Goal: Transaction & Acquisition: Download file/media

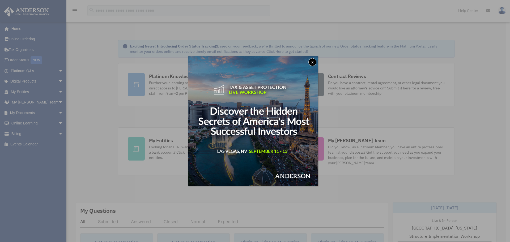
click at [56, 113] on div "x" at bounding box center [255, 121] width 510 height 242
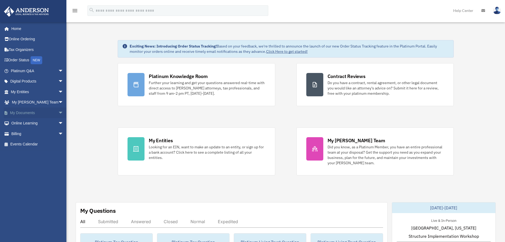
click at [58, 111] on span "arrow_drop_down" at bounding box center [63, 113] width 11 height 11
click at [19, 123] on link "Box" at bounding box center [39, 123] width 64 height 11
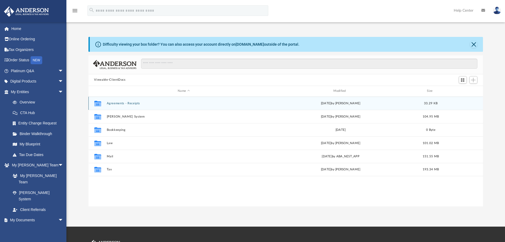
scroll to position [116, 390]
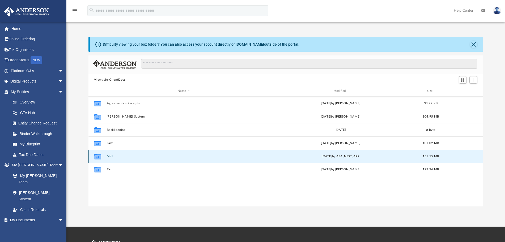
click at [111, 157] on button "Mail" at bounding box center [184, 156] width 154 height 3
click at [96, 157] on icon "grid" at bounding box center [97, 157] width 7 height 4
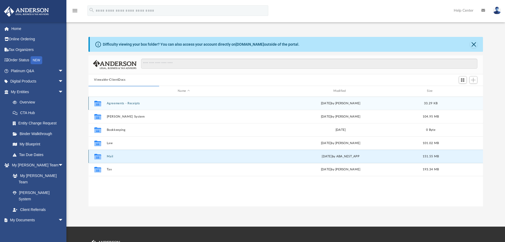
scroll to position [99, 390]
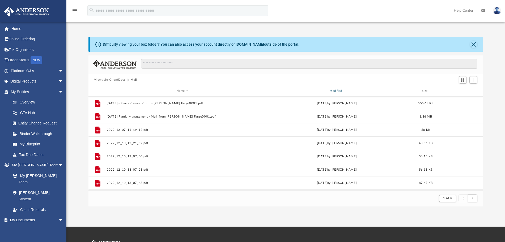
click at [337, 90] on div "Modified" at bounding box center [337, 91] width 152 height 5
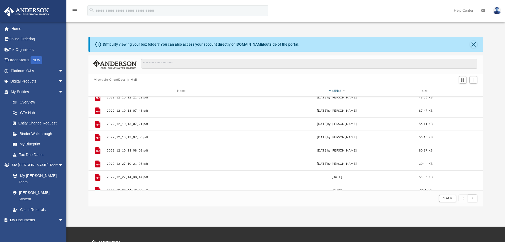
scroll to position [0, 0]
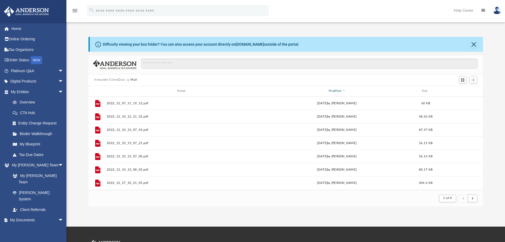
click at [344, 91] on span "Modified" at bounding box center [344, 91] width 2 height 2
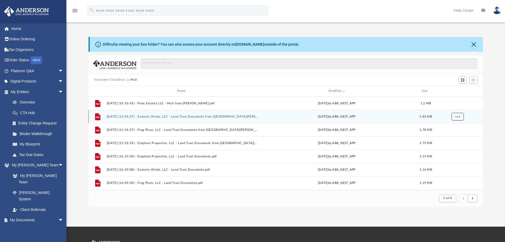
click at [458, 117] on span "More options" at bounding box center [458, 116] width 4 height 3
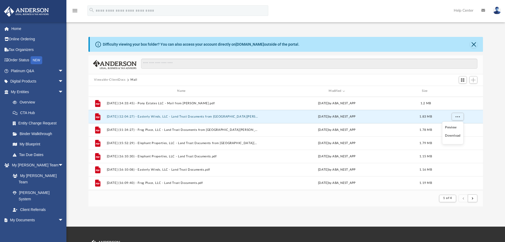
click at [459, 136] on li "Download" at bounding box center [452, 136] width 15 height 6
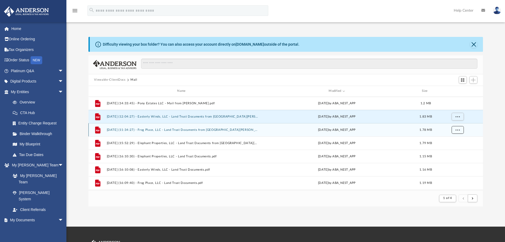
click at [459, 129] on span "More options" at bounding box center [458, 129] width 4 height 3
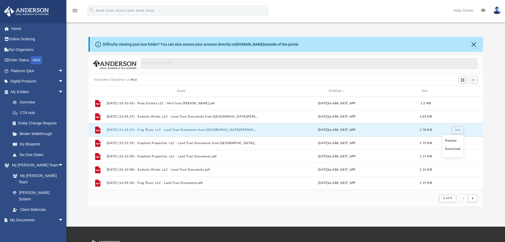
click at [459, 149] on li "Download" at bounding box center [452, 149] width 15 height 6
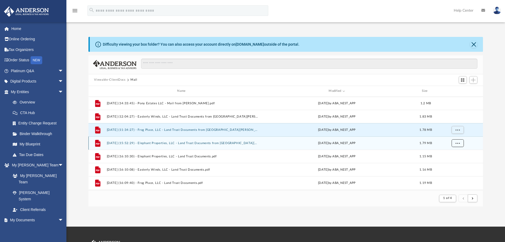
click at [459, 142] on span "More options" at bounding box center [458, 143] width 4 height 3
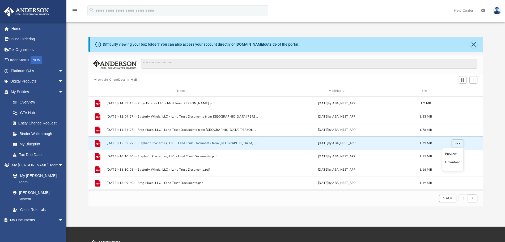
click at [457, 164] on li "Download" at bounding box center [452, 163] width 15 height 6
